Goal: Transaction & Acquisition: Purchase product/service

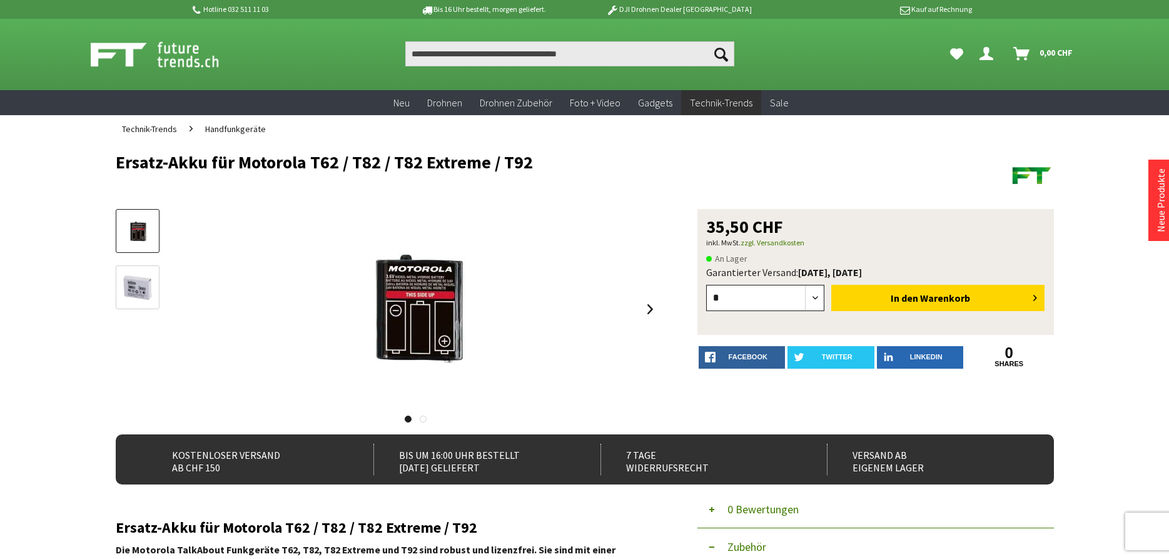
click at [706, 285] on select "* * * * * * * * * ** ** ** ** ** ** ** ** ** ** **" at bounding box center [765, 298] width 119 height 26
select select "*"
click option "*" at bounding box center [0, 0] width 0 height 0
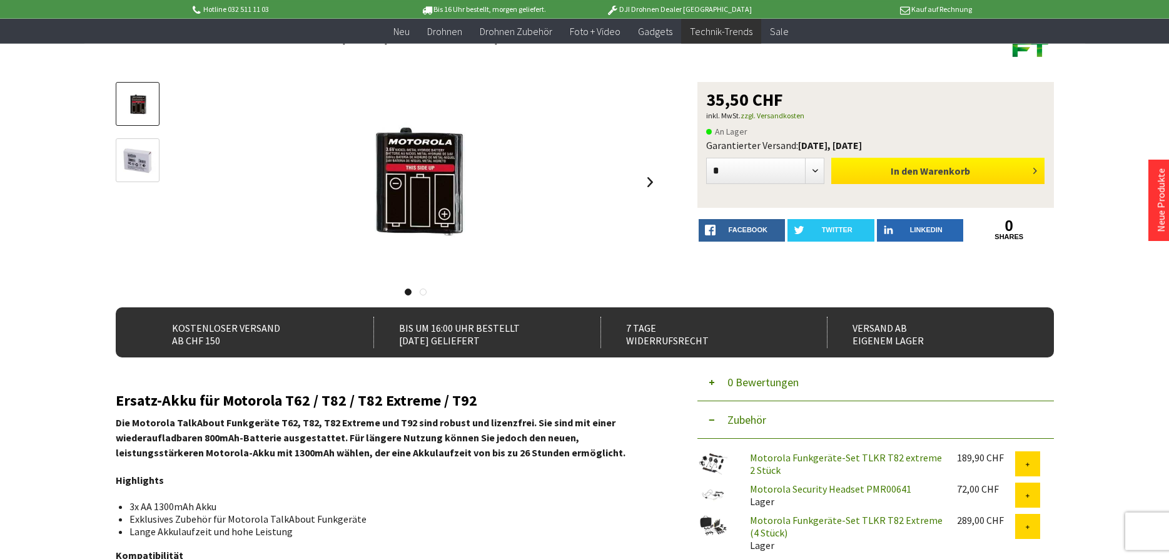
scroll to position [128, 0]
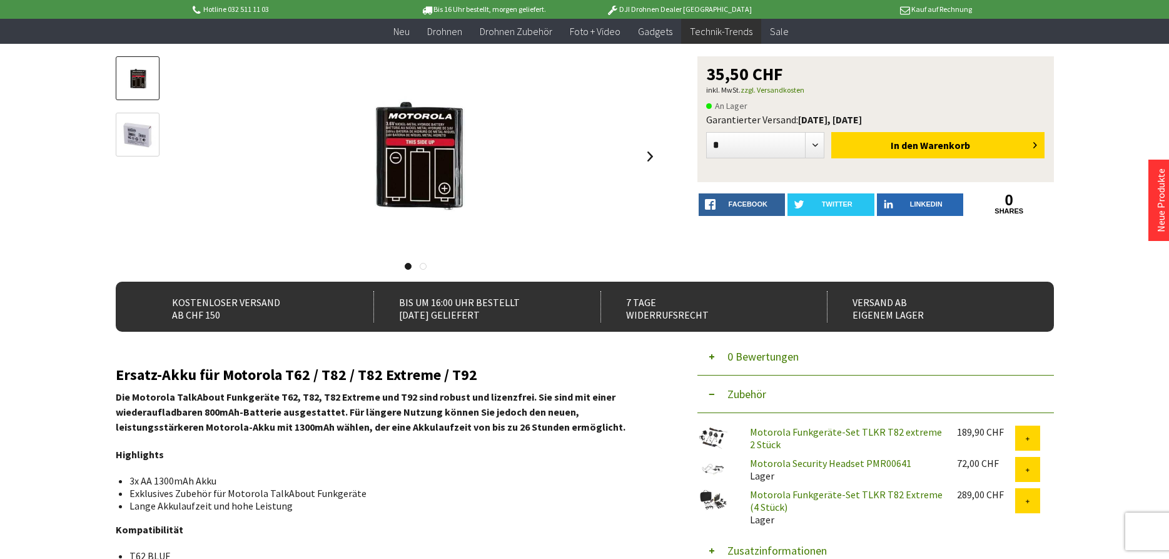
click at [129, 134] on img at bounding box center [137, 135] width 36 height 36
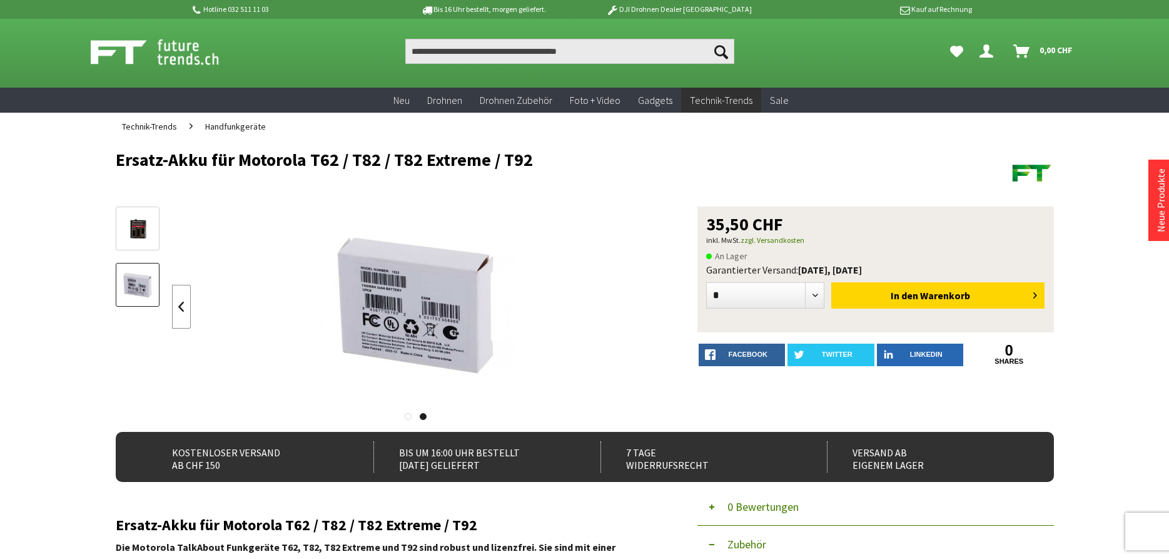
scroll to position [0, 0]
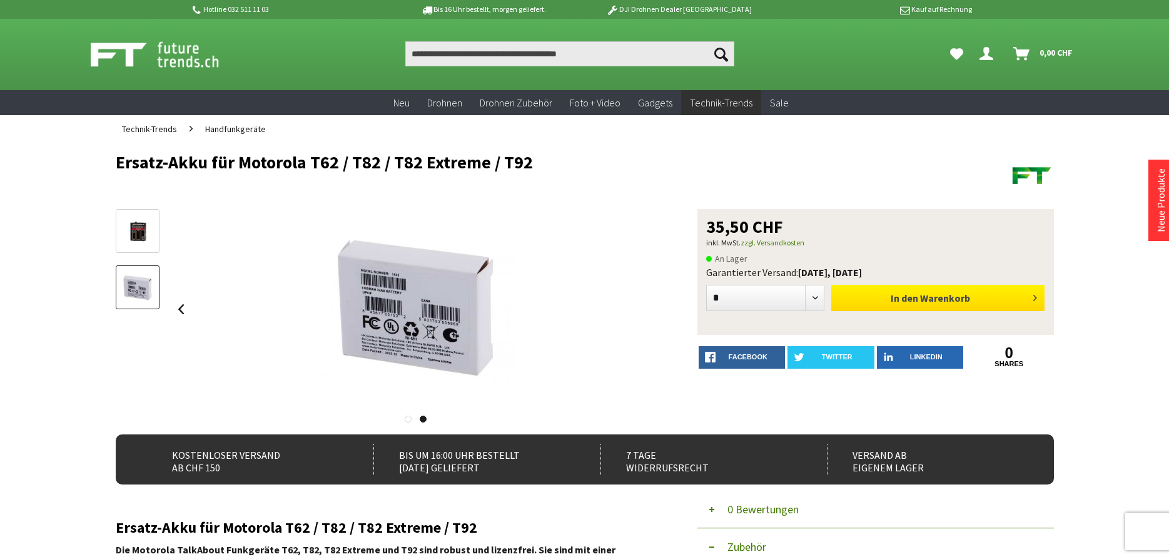
click at [887, 291] on button "In den Warenkorb" at bounding box center [937, 298] width 213 height 26
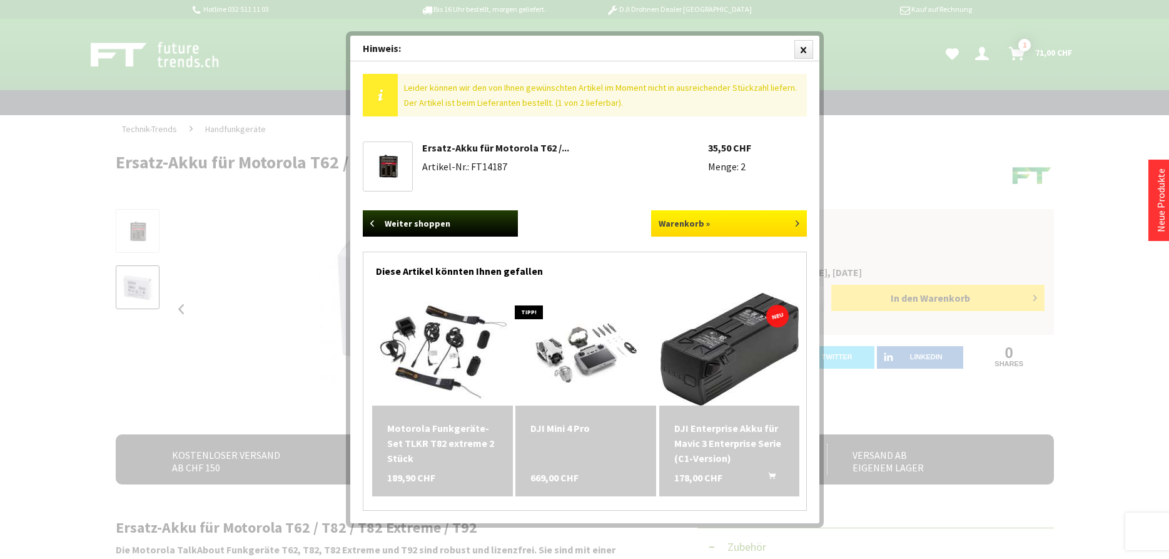
click at [719, 220] on link "Warenkorb »" at bounding box center [729, 223] width 156 height 26
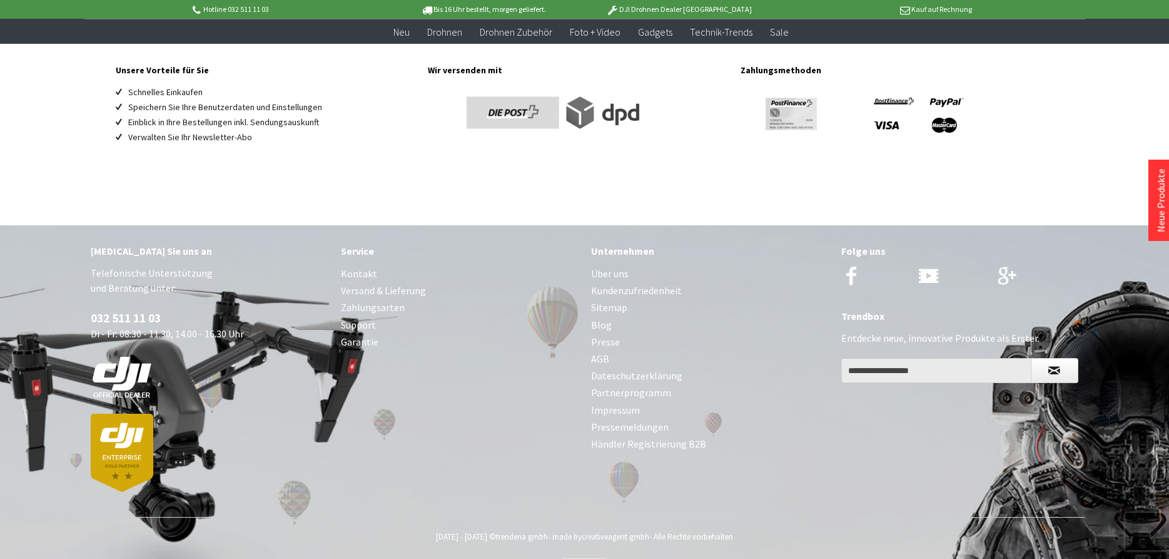
scroll to position [702, 0]
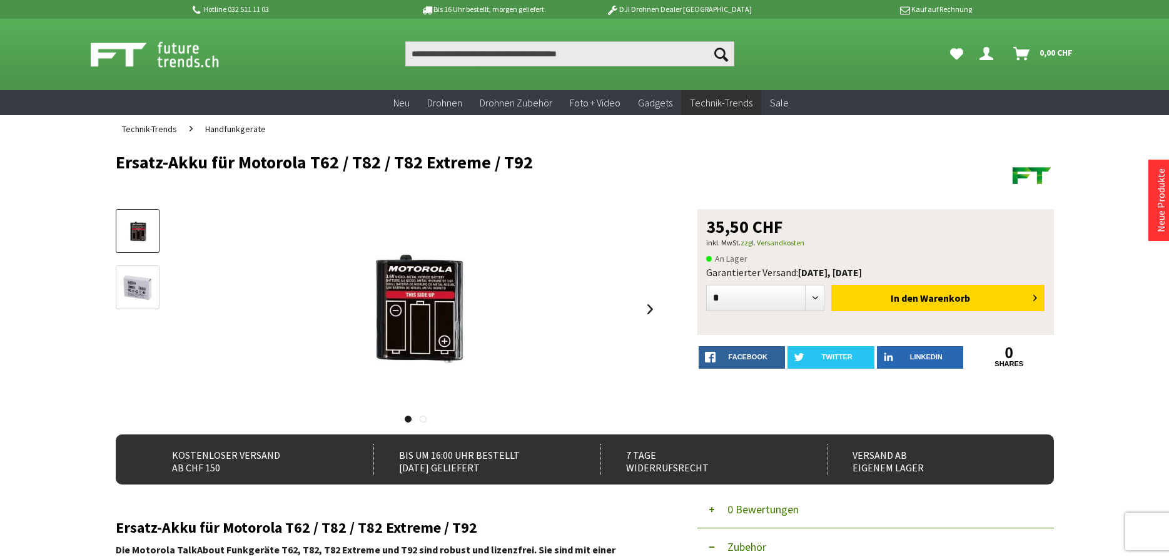
select select "*"
